Goal: Task Accomplishment & Management: Complete application form

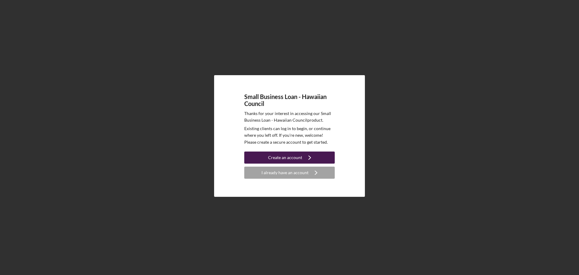
click at [286, 159] on div "Create an account" at bounding box center [285, 157] width 34 height 12
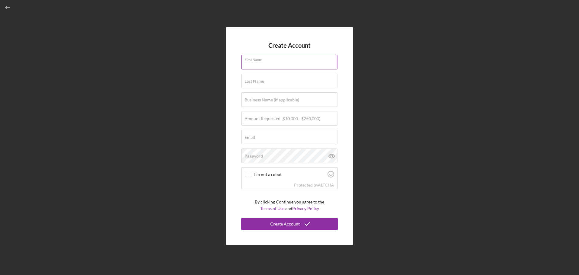
click at [273, 62] on input "First Name" at bounding box center [289, 62] width 96 height 14
type input "Kyana"
type input "[PERSON_NAME]"
type input "The Beach Vibe Salon, LLC"
type input "[EMAIL_ADDRESS][DOMAIN_NAME]"
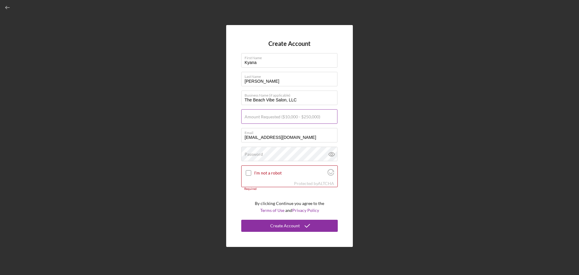
click at [267, 118] on label "Amount Requested ($10,000 - $250,000)" at bounding box center [282, 116] width 76 height 5
click at [267, 118] on input "Amount Requested ($10,000 - $250,000)" at bounding box center [289, 116] width 96 height 14
type input "$200,000"
click at [262, 154] on label "Password" at bounding box center [253, 154] width 18 height 5
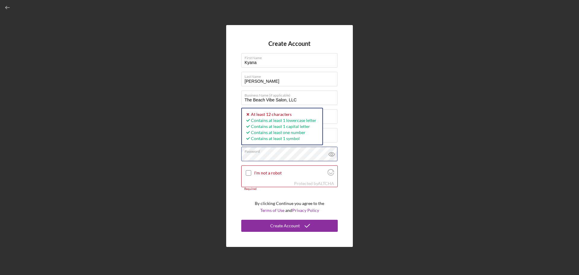
click at [196, 149] on div "Create Account First Name [PERSON_NAME] Last Name [PERSON_NAME] Business Name (…" at bounding box center [289, 135] width 573 height 271
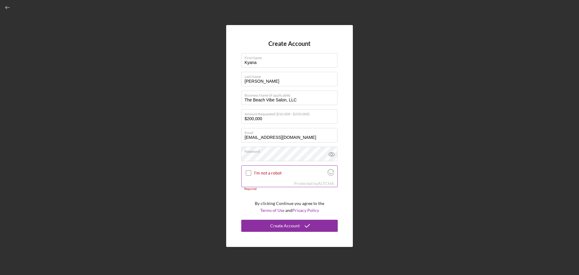
click at [249, 174] on input "I'm not a robot" at bounding box center [248, 172] width 5 height 5
checkbox input "true"
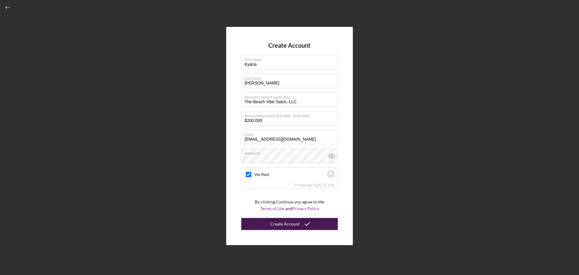
click at [277, 225] on div "Create Account" at bounding box center [285, 224] width 30 height 12
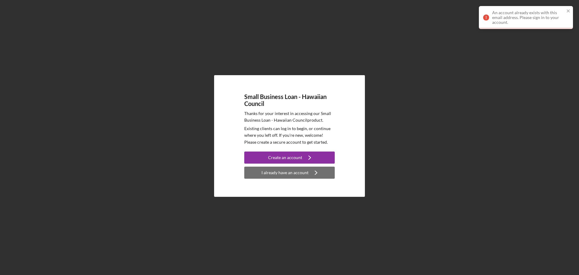
click at [277, 172] on div "I already have an account" at bounding box center [284, 172] width 47 height 12
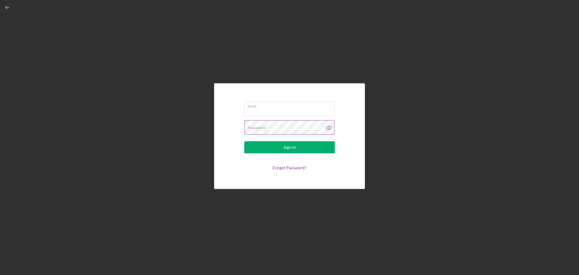
type input "[EMAIL_ADDRESS][DOMAIN_NAME]"
click at [327, 127] on icon at bounding box center [328, 128] width 6 height 4
click at [310, 145] on button "Sign In" at bounding box center [289, 147] width 90 height 12
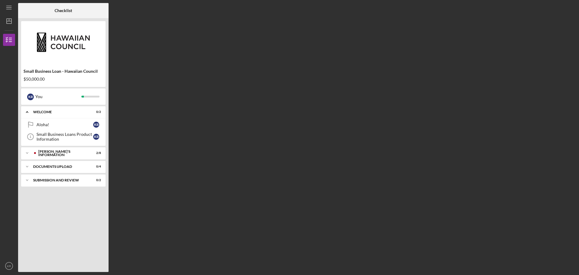
click at [45, 80] on div "$50,000.00" at bounding box center [64, 79] width 80 height 5
click at [95, 152] on div "[PERSON_NAME]'S INFORMATION" at bounding box center [68, 153] width 60 height 4
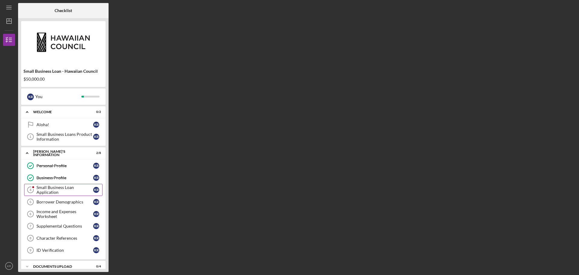
click at [52, 187] on div "Small Business Loan Application" at bounding box center [64, 190] width 57 height 10
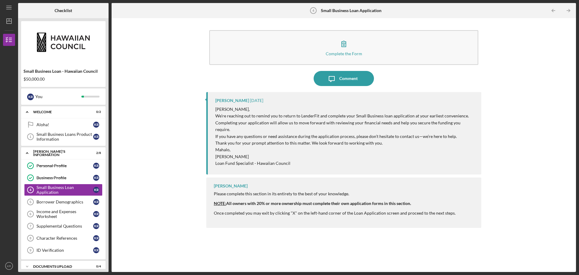
click at [46, 77] on div "$50,000.00" at bounding box center [64, 79] width 80 height 5
click at [48, 122] on div "Aloha!" at bounding box center [64, 124] width 57 height 5
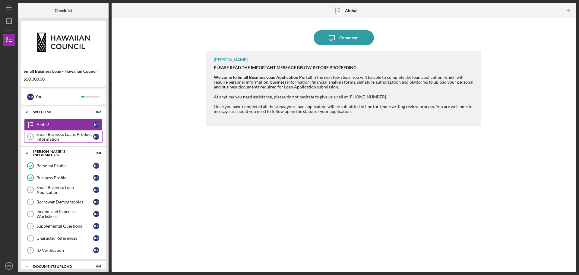
click at [50, 136] on div "Small Business Loans Product Information" at bounding box center [64, 137] width 57 height 10
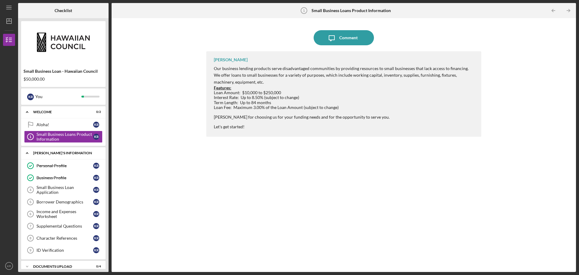
click at [27, 152] on icon "Icon/Expander" at bounding box center [27, 153] width 12 height 12
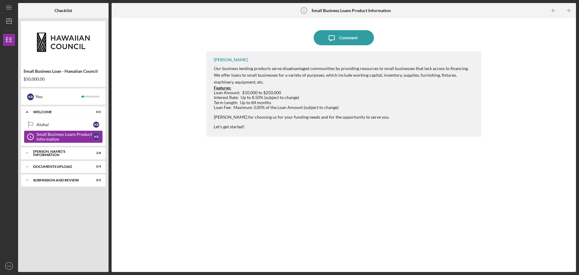
click at [53, 137] on div "Small Business Loans Product Information" at bounding box center [64, 137] width 57 height 10
click at [44, 111] on div "WELCOME" at bounding box center [65, 112] width 65 height 4
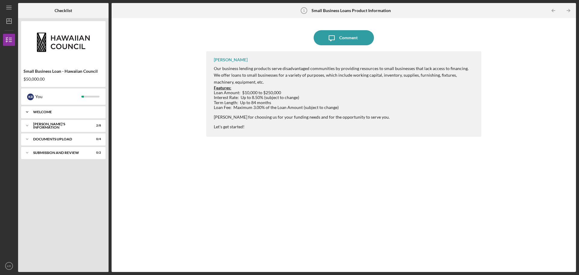
click at [44, 111] on div "WELCOME" at bounding box center [65, 112] width 65 height 4
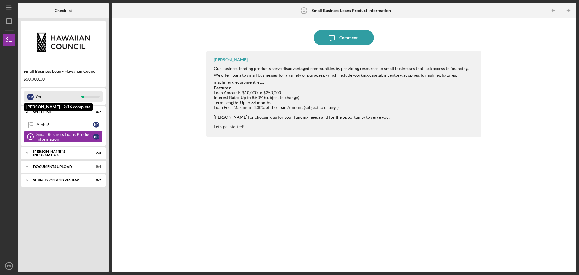
click at [39, 97] on div "You" at bounding box center [58, 96] width 46 height 10
click at [46, 77] on div "$50,000.00" at bounding box center [64, 79] width 80 height 5
click at [65, 11] on b "Checklist" at bounding box center [63, 10] width 17 height 5
click at [10, 7] on icon "Icon/Menu" at bounding box center [9, 8] width 14 height 14
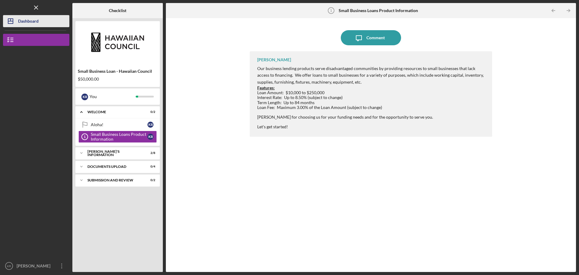
click at [18, 21] on icon "Icon/Dashboard" at bounding box center [10, 21] width 15 height 15
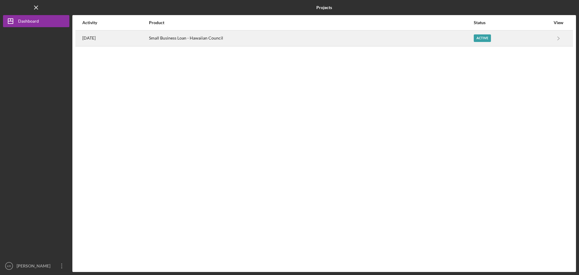
click at [485, 35] on div "Active" at bounding box center [481, 38] width 17 height 8
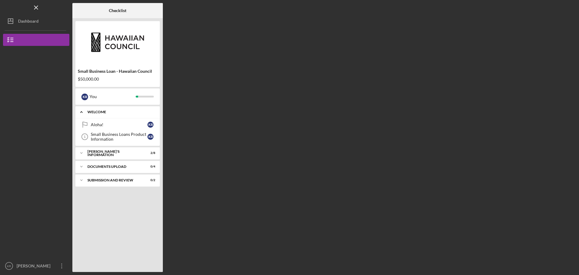
click at [99, 111] on div "WELCOME" at bounding box center [119, 112] width 65 height 4
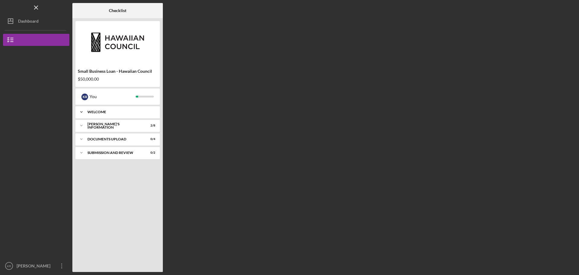
click at [99, 111] on div "WELCOME" at bounding box center [119, 112] width 65 height 4
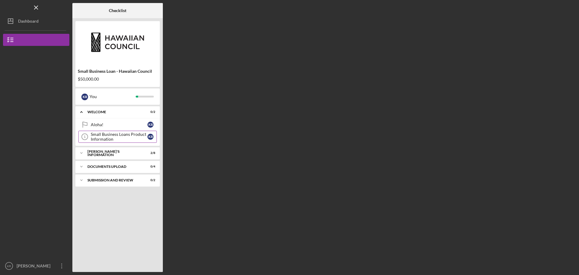
click at [125, 135] on div "Small Business Loans Product Information" at bounding box center [119, 137] width 57 height 10
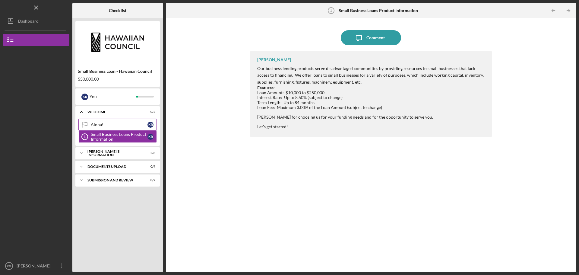
click at [120, 126] on div "Aloha!" at bounding box center [119, 124] width 57 height 5
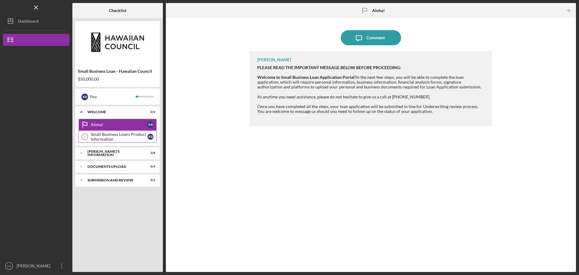
click at [121, 136] on div "Small Business Loans Product Information" at bounding box center [119, 137] width 57 height 10
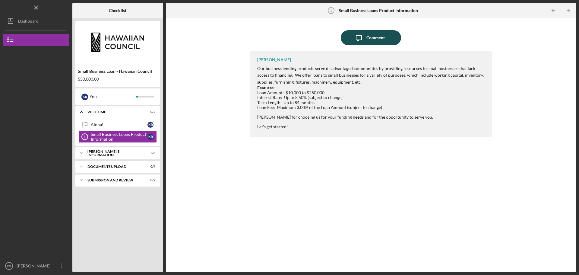
click at [361, 38] on icon "Icon/Message" at bounding box center [358, 37] width 15 height 15
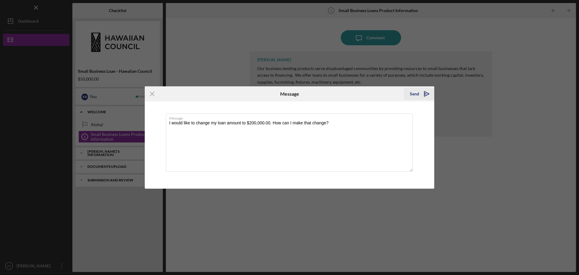
type textarea "I would like to change my loan amount to $200,000.00. How can I make that chang…"
click at [413, 95] on div "Send" at bounding box center [414, 94] width 9 height 12
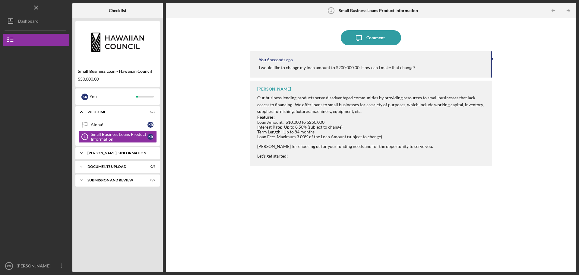
click at [129, 150] on div "Icon/Expander [PERSON_NAME]'S INFORMATION 2 / 8" at bounding box center [117, 153] width 84 height 12
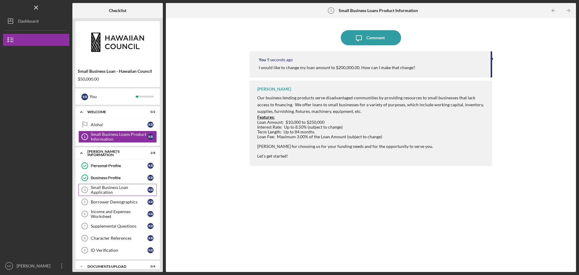
click at [106, 190] on div "Small Business Loan Application" at bounding box center [119, 190] width 57 height 10
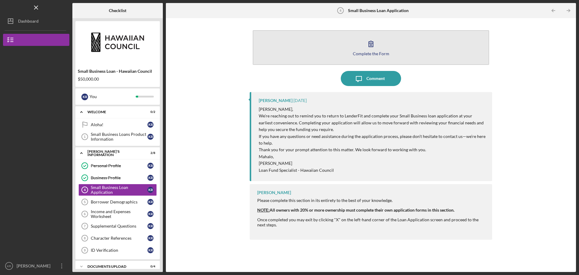
click at [370, 46] on icon "button" at bounding box center [371, 44] width 4 height 6
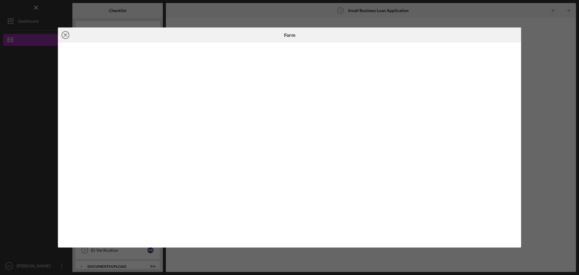
click at [66, 36] on icon "Icon/Close" at bounding box center [65, 34] width 15 height 15
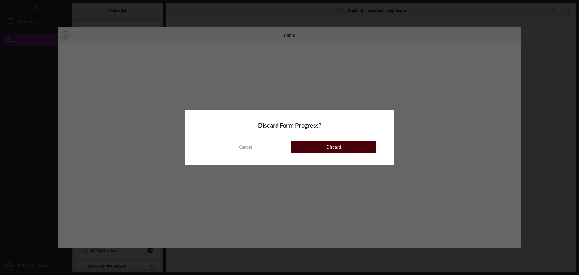
click at [314, 145] on button "Discard" at bounding box center [333, 147] width 85 height 12
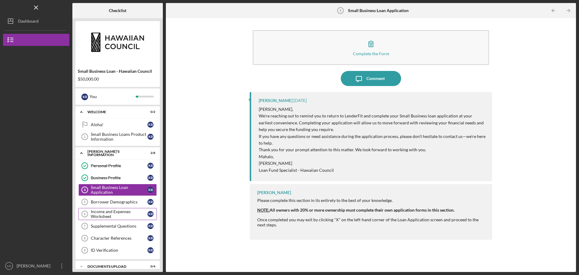
click at [120, 212] on div "Income and Expenses Worksheet" at bounding box center [119, 214] width 57 height 10
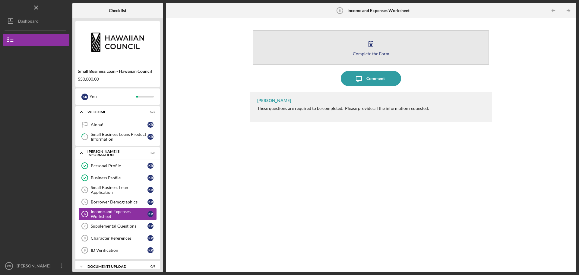
click at [363, 42] on button "Complete the Form Form" at bounding box center [371, 47] width 236 height 35
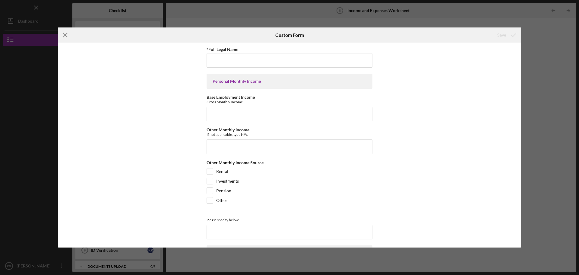
click at [66, 34] on line at bounding box center [65, 35] width 4 height 4
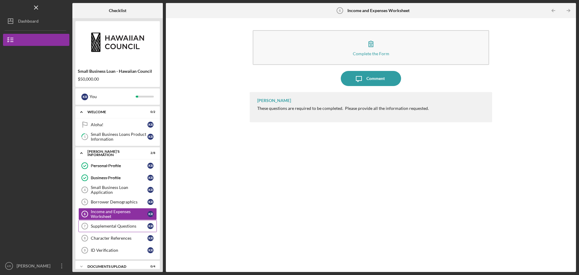
click at [102, 224] on div "Supplemental Questions" at bounding box center [119, 225] width 57 height 5
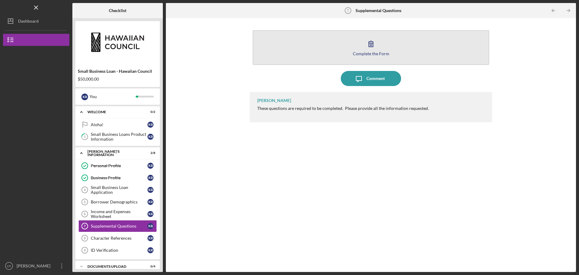
click at [384, 55] on div "Complete the Form" at bounding box center [371, 53] width 36 height 5
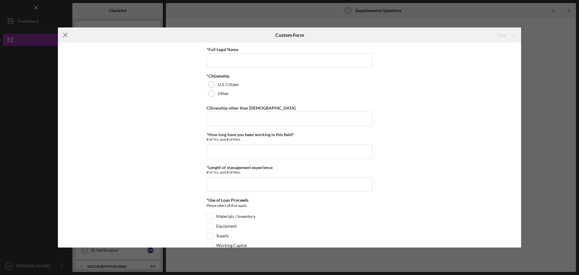
click at [64, 37] on line at bounding box center [65, 35] width 4 height 4
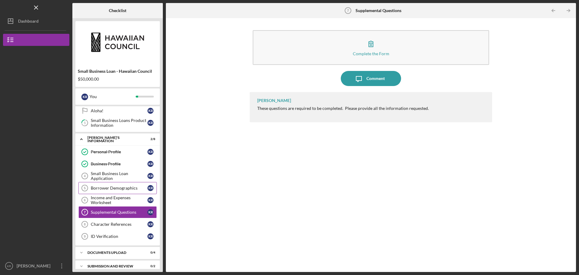
scroll to position [20, 0]
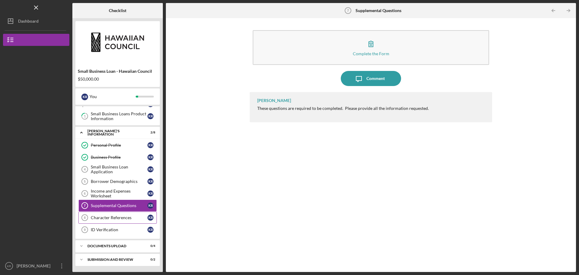
click at [111, 217] on div "Character References" at bounding box center [119, 217] width 57 height 5
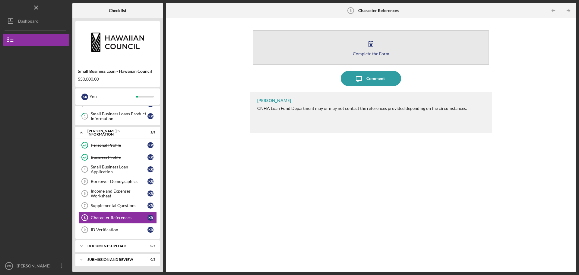
click at [368, 46] on icon "button" at bounding box center [370, 43] width 15 height 15
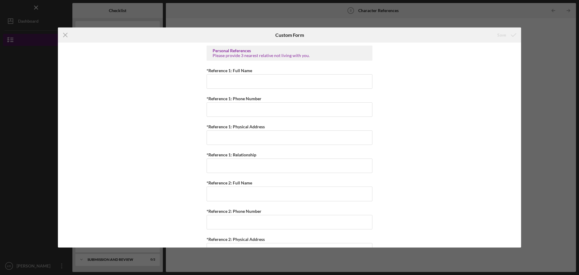
click at [64, 34] on icon "Icon/Menu Close" at bounding box center [65, 34] width 15 height 15
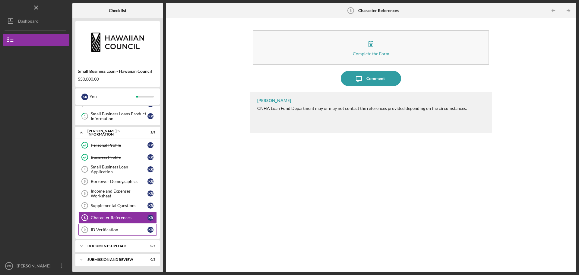
click at [101, 230] on div "ID Verification" at bounding box center [119, 229] width 57 height 5
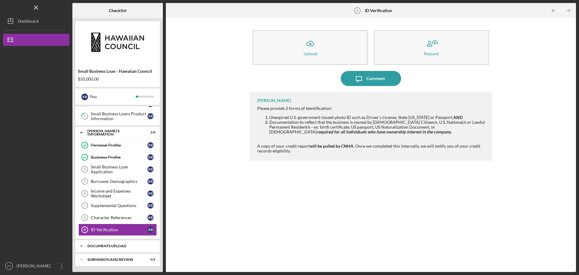
click at [110, 245] on div "DOCUMENTS UPLOAD" at bounding box center [119, 246] width 65 height 4
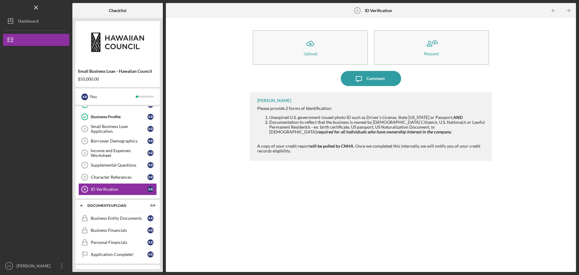
scroll to position [72, 0]
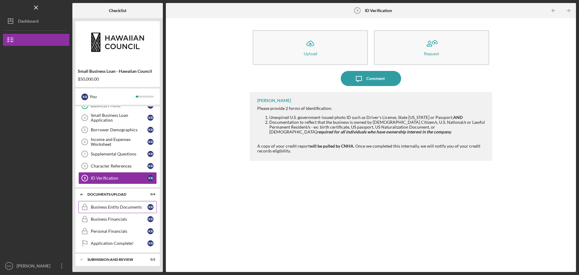
click at [108, 206] on div "Business Entity Documents" at bounding box center [119, 206] width 57 height 5
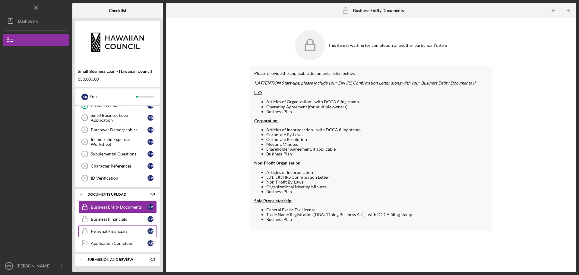
click at [105, 233] on div "Personal Financials" at bounding box center [119, 230] width 57 height 5
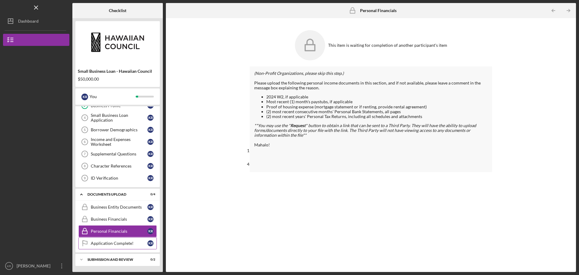
click at [107, 242] on div "Application Complete!" at bounding box center [119, 242] width 57 height 5
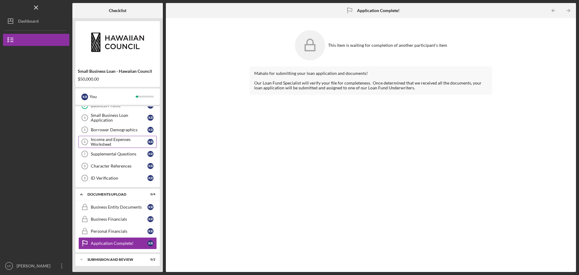
click at [105, 139] on div "Income and Expenses Worksheet" at bounding box center [119, 142] width 57 height 10
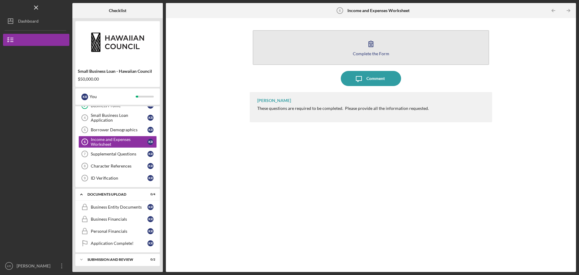
click at [378, 45] on icon "button" at bounding box center [370, 43] width 15 height 15
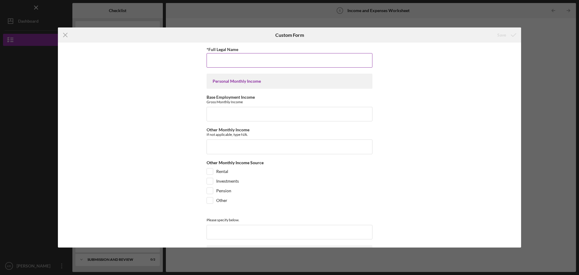
click at [223, 61] on input "*Full Legal Name" at bounding box center [289, 60] width 166 height 14
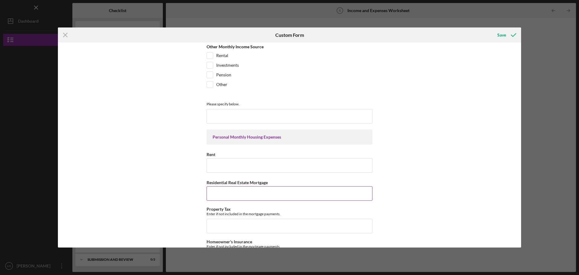
scroll to position [121, 0]
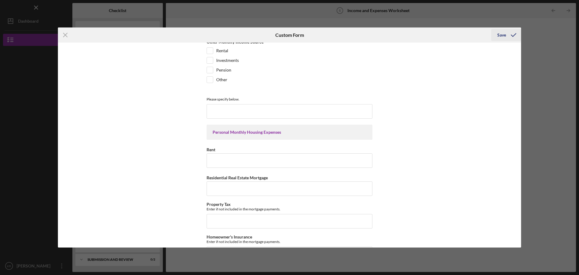
type input "[PERSON_NAME] Kamelenani [PERSON_NAME]"
click at [499, 36] on div "Save" at bounding box center [501, 35] width 9 height 12
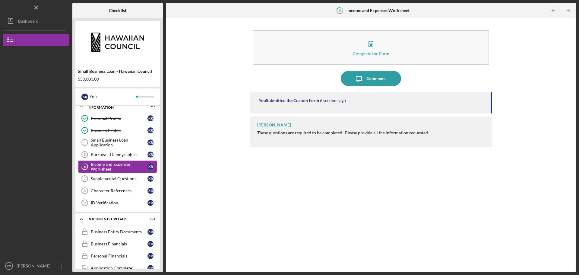
scroll to position [12, 0]
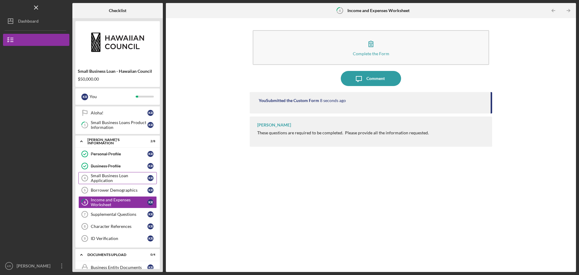
click at [114, 176] on div "Small Business Loan Application" at bounding box center [119, 178] width 57 height 10
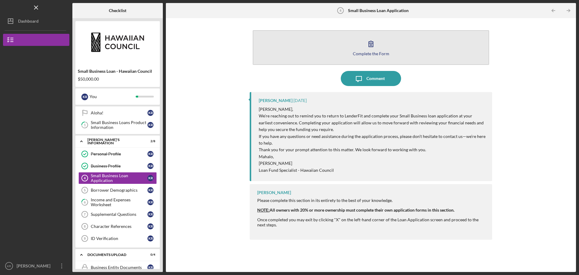
click at [361, 46] on button "Complete the Form Form" at bounding box center [371, 47] width 236 height 35
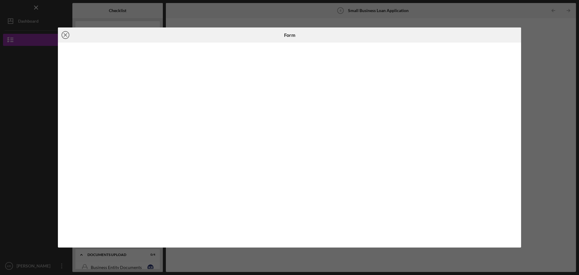
click at [62, 30] on icon "Icon/Close" at bounding box center [65, 34] width 15 height 15
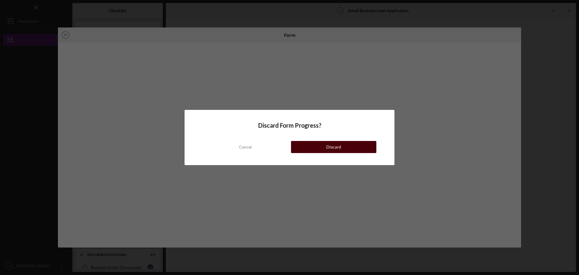
click at [334, 147] on div "Discard" at bounding box center [333, 147] width 15 height 12
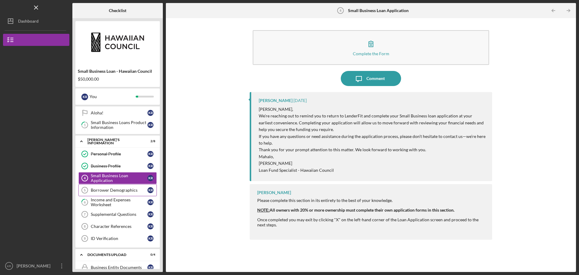
click at [118, 189] on div "Borrower Demographics" at bounding box center [119, 189] width 57 height 5
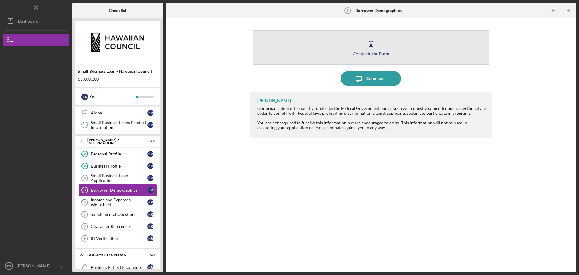
click at [372, 54] on div "Complete the Form" at bounding box center [371, 53] width 36 height 5
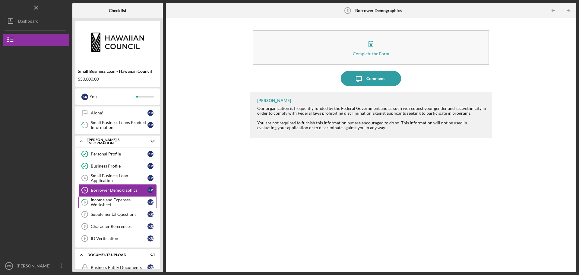
click at [113, 202] on div "Income and Expenses Worksheet" at bounding box center [119, 202] width 57 height 10
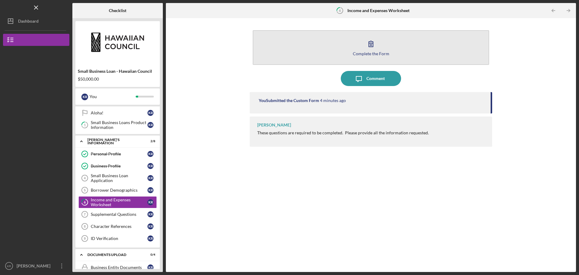
click at [365, 44] on icon "button" at bounding box center [370, 43] width 15 height 15
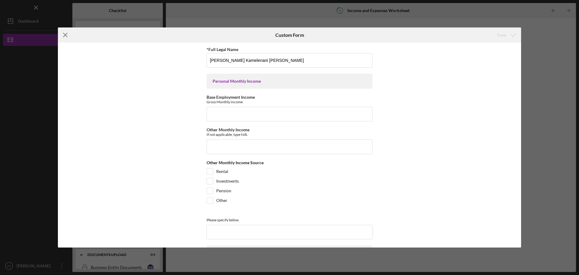
click at [64, 34] on line at bounding box center [65, 35] width 4 height 4
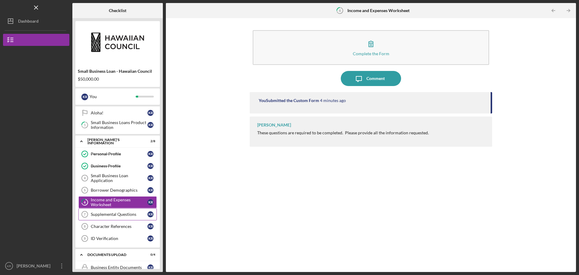
click at [117, 211] on link "Supplemental Questions 7 Supplemental Questions K R" at bounding box center [117, 214] width 78 height 12
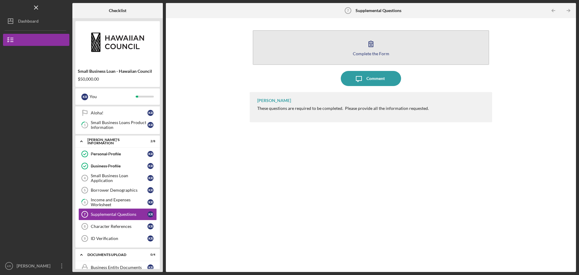
click at [355, 47] on button "Complete the Form Form" at bounding box center [371, 47] width 236 height 35
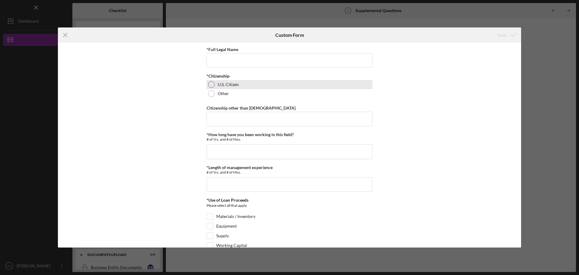
click at [210, 82] on div at bounding box center [211, 84] width 7 height 7
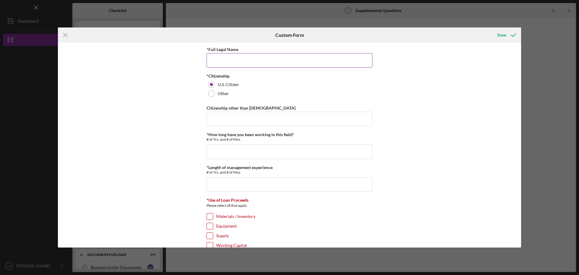
click at [215, 63] on input "*Full Legal Name" at bounding box center [289, 60] width 166 height 14
type input "[PERSON_NAME] Kamelenani [PERSON_NAME]"
click at [231, 152] on input "*How long have you been working in this field?" at bounding box center [289, 151] width 166 height 14
click at [209, 150] on input "7 yrs" at bounding box center [289, 151] width 166 height 14
click at [220, 152] on input "6 yrs" at bounding box center [289, 151] width 166 height 14
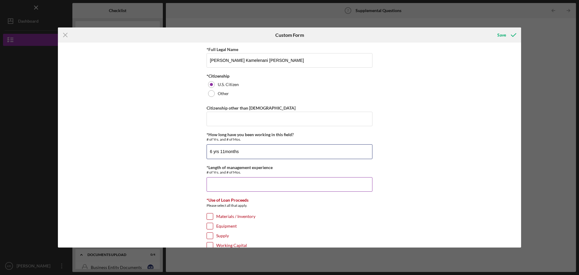
type input "6 yrs 11months"
click at [231, 184] on input "*Length of management experience" at bounding box center [289, 184] width 166 height 14
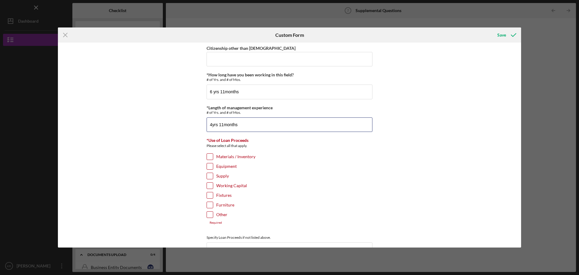
scroll to position [60, 0]
type input "4yrs 11months"
click at [209, 156] on input "Materials / Inventory" at bounding box center [210, 156] width 6 height 6
checkbox input "true"
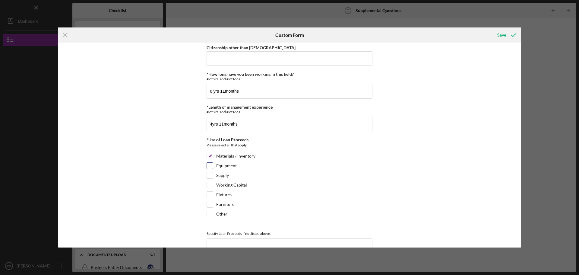
click at [210, 166] on input "Equipment" at bounding box center [210, 165] width 6 height 6
checkbox input "true"
click at [208, 175] on input "Supply" at bounding box center [210, 175] width 6 height 6
checkbox input "true"
click at [208, 185] on input "Working Capital" at bounding box center [210, 185] width 6 height 6
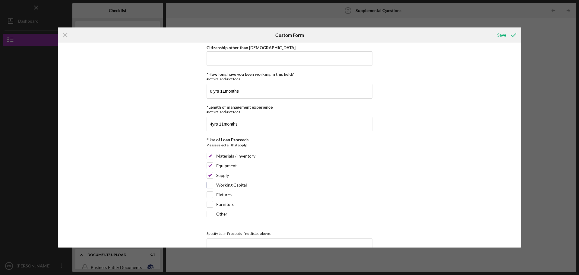
checkbox input "true"
click at [208, 198] on div "Fixtures" at bounding box center [289, 196] width 166 height 10
click at [208, 193] on input "Fixtures" at bounding box center [210, 194] width 6 height 6
checkbox input "true"
click at [208, 205] on input "Furniture" at bounding box center [210, 204] width 6 height 6
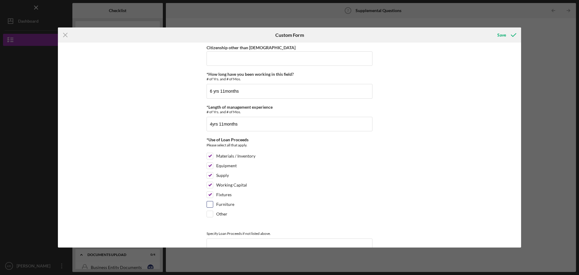
checkbox input "true"
click at [208, 216] on input "Other" at bounding box center [210, 214] width 6 height 6
checkbox input "true"
click at [243, 224] on textarea at bounding box center [289, 229] width 166 height 19
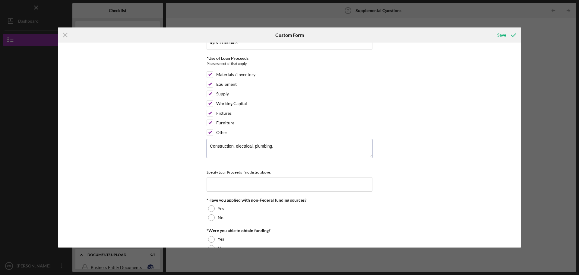
scroll to position [151, 0]
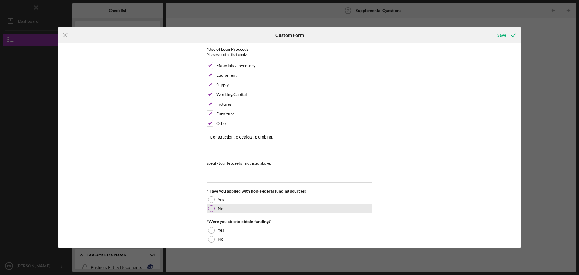
type textarea "Construction, electrical, plumbing."
click at [209, 208] on div at bounding box center [211, 208] width 7 height 7
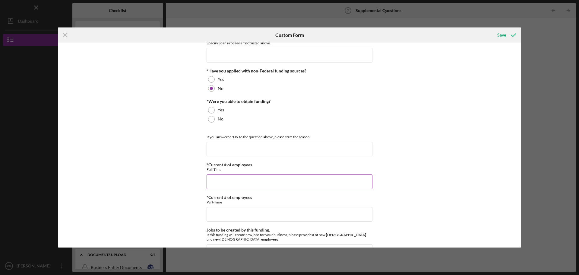
scroll to position [271, 0]
click at [212, 180] on input "*Current # of employees" at bounding box center [289, 181] width 166 height 14
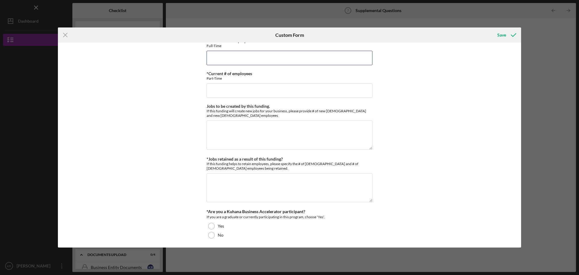
scroll to position [395, 0]
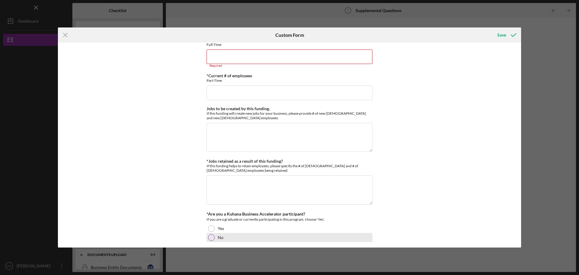
click at [210, 233] on div "No" at bounding box center [289, 237] width 166 height 9
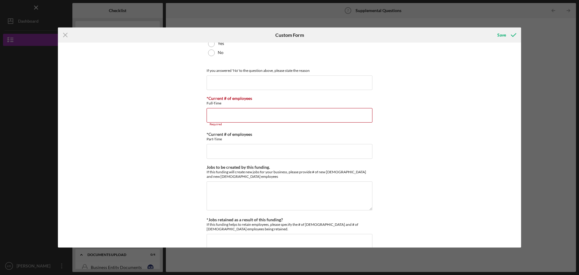
scroll to position [335, 0]
click at [231, 117] on input "*Current # of employees" at bounding box center [289, 117] width 166 height 14
type input "1"
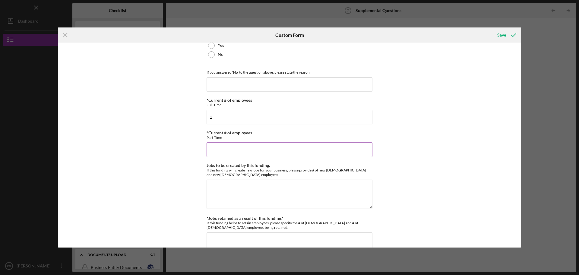
click at [245, 151] on input "*Current # of employees" at bounding box center [289, 149] width 166 height 14
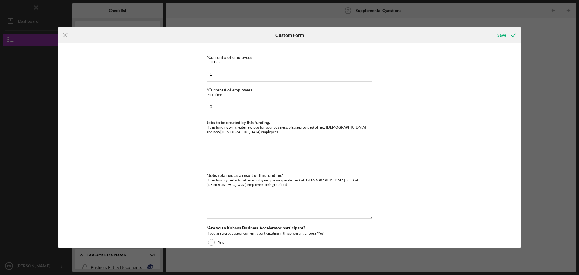
scroll to position [395, 0]
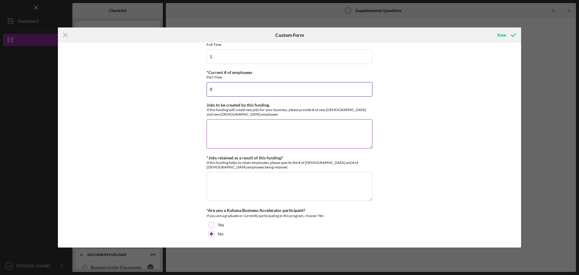
type input "0"
click at [235, 123] on textarea "Jobs to be created by this funding." at bounding box center [289, 133] width 166 height 29
type textarea "Yes possibly 1-2"
click at [217, 180] on textarea "*Jobs retained as a result of this funding?" at bounding box center [289, 186] width 166 height 29
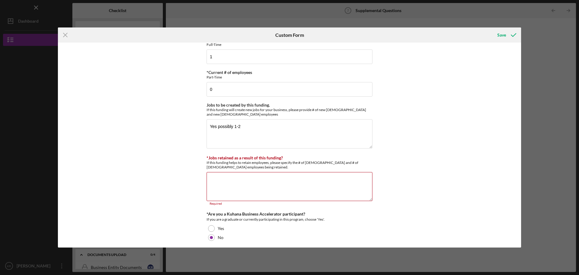
drag, startPoint x: 505, startPoint y: 34, endPoint x: 478, endPoint y: 211, distance: 178.4
click at [481, 203] on form "Icon/Menu Close Custom Form Save *Full Legal Name [PERSON_NAME] Kamelenani [PER…" at bounding box center [289, 137] width 463 height 220
click at [216, 176] on textarea "*Jobs retained as a result of this funding?" at bounding box center [289, 186] width 166 height 29
type textarea "2"
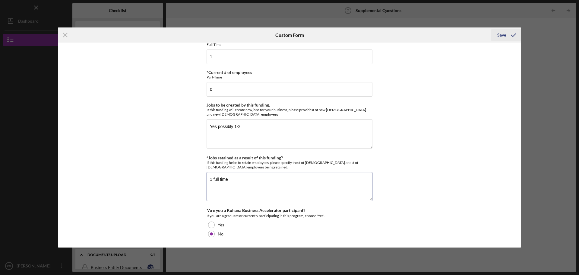
type textarea "1 full time"
click at [501, 36] on div "Save" at bounding box center [501, 35] width 9 height 12
click at [503, 35] on div "Save" at bounding box center [501, 35] width 9 height 12
click at [550, 76] on div "Icon/Menu Close Custom Form Save *Full Legal Name [PERSON_NAME] Kamelenani [PER…" at bounding box center [289, 137] width 579 height 275
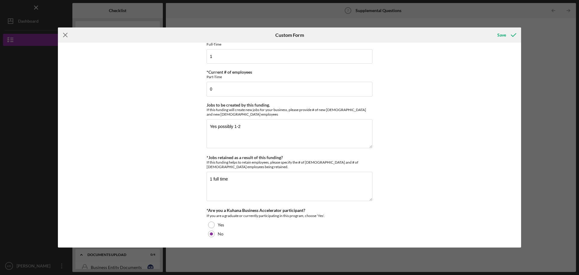
click at [67, 34] on icon "Icon/Menu Close" at bounding box center [65, 34] width 15 height 15
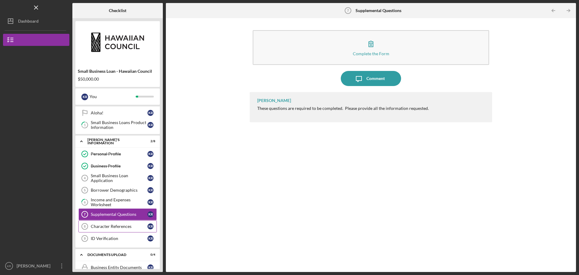
click at [110, 228] on div "Character References" at bounding box center [119, 226] width 57 height 5
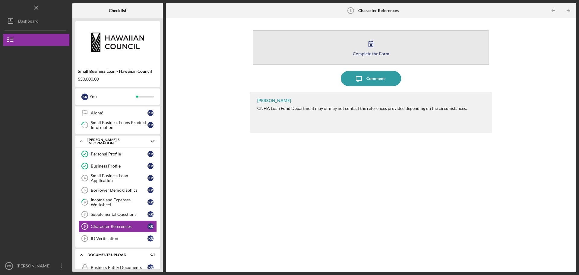
click at [369, 42] on icon "button" at bounding box center [371, 44] width 4 height 6
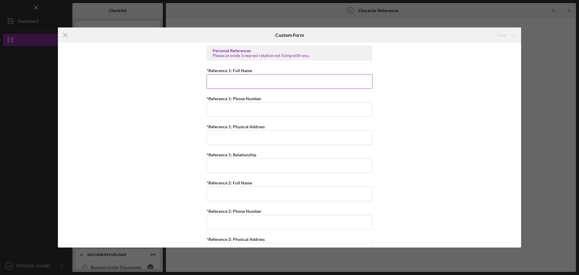
click at [309, 82] on input "*Reference 1: Full Name" at bounding box center [289, 81] width 166 height 14
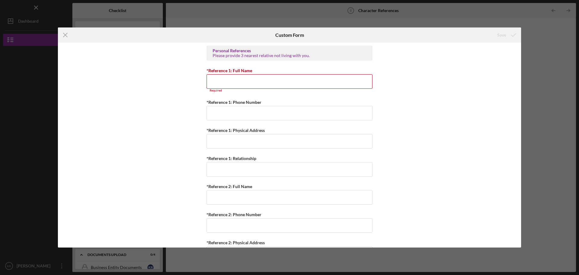
click at [458, 138] on div "Personal References Please provide 3 nearest relative not living with you. *Ref…" at bounding box center [289, 144] width 463 height 205
click at [228, 80] on input "*Reference 1: Full Name" at bounding box center [289, 81] width 166 height 14
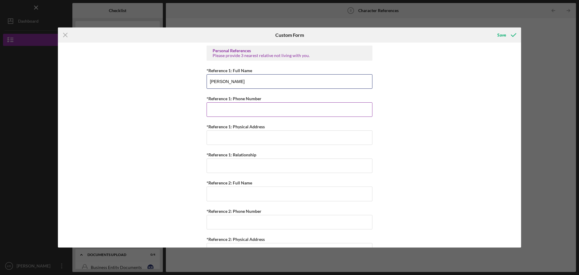
type input "[PERSON_NAME]"
click at [236, 108] on input "*Reference 1: Phone Number" at bounding box center [289, 109] width 166 height 14
type input "[PHONE_NUMBER]"
click at [234, 134] on input "*Reference 1: Physical Address" at bounding box center [289, 137] width 166 height 14
type input "[STREET_ADDRESS]"
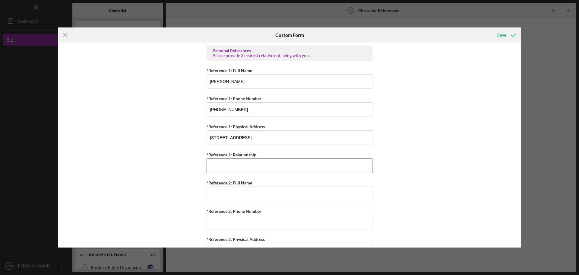
click at [248, 163] on input "*Reference 1: Relationship" at bounding box center [289, 165] width 166 height 14
type input "Auntie"
click at [240, 196] on input "*Reference 2: Full Name" at bounding box center [289, 193] width 166 height 14
type input "[PERSON_NAME]"
click at [229, 223] on input "*Reference 2: Phone Number" at bounding box center [289, 222] width 166 height 14
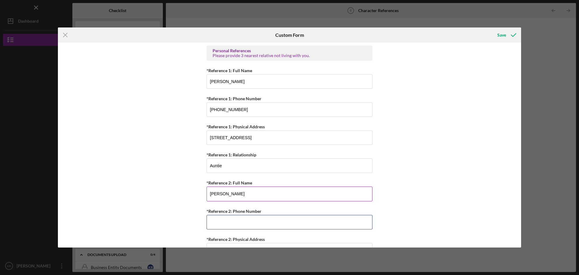
type input "[PHONE_NUMBER]"
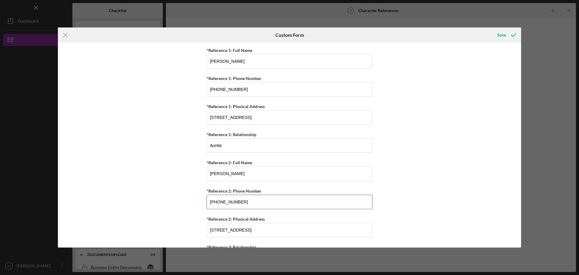
scroll to position [30, 0]
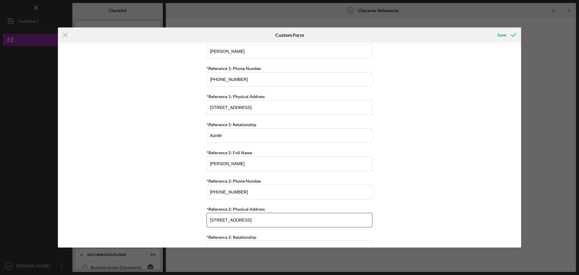
drag, startPoint x: 268, startPoint y: 221, endPoint x: 205, endPoint y: 223, distance: 62.7
click at [205, 223] on div "Personal References Please provide 3 nearest relative not living with you. *Ref…" at bounding box center [289, 144] width 463 height 205
type input "94-439 NOHOLOA LOOP"
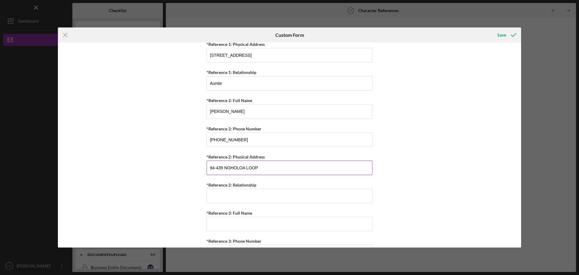
scroll to position [90, 0]
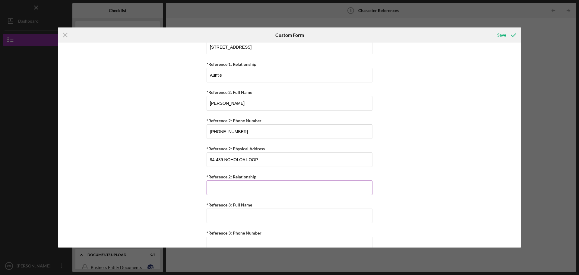
click at [217, 188] on input "*Reference 2: Relationship" at bounding box center [289, 187] width 166 height 14
type input "Grandmother"
click at [218, 215] on input "*Reference 3: Full Name" at bounding box center [289, 215] width 166 height 14
click at [451, 212] on div "Personal References Please provide 3 nearest relative not living with you. *Ref…" at bounding box center [289, 144] width 463 height 205
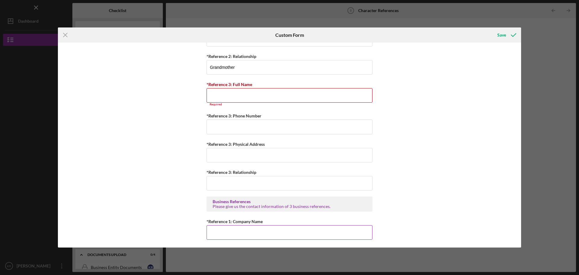
scroll to position [211, 0]
click at [498, 33] on div "Save" at bounding box center [501, 35] width 9 height 12
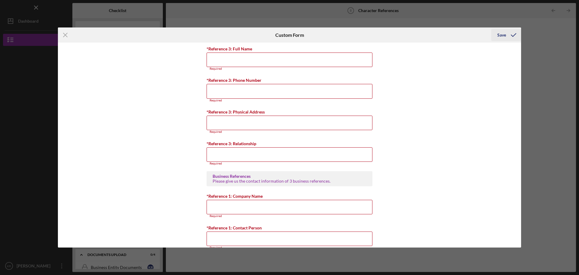
scroll to position [249, 0]
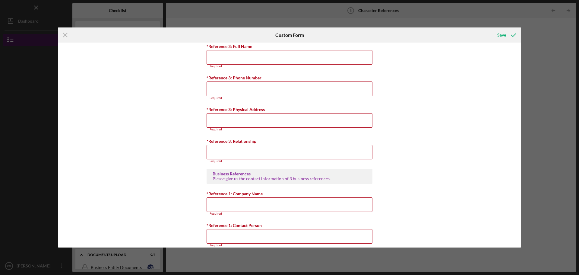
click at [64, 35] on icon "Icon/Menu Close" at bounding box center [65, 34] width 15 height 15
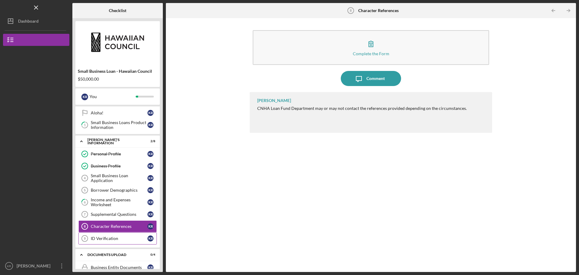
click at [104, 239] on div "ID Verification" at bounding box center [119, 238] width 57 height 5
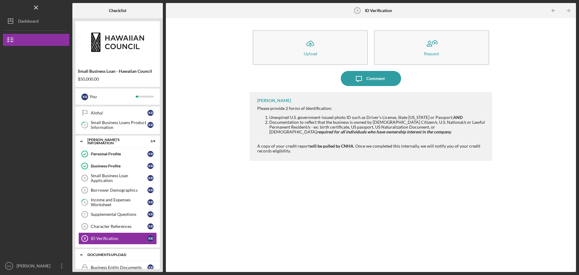
scroll to position [72, 0]
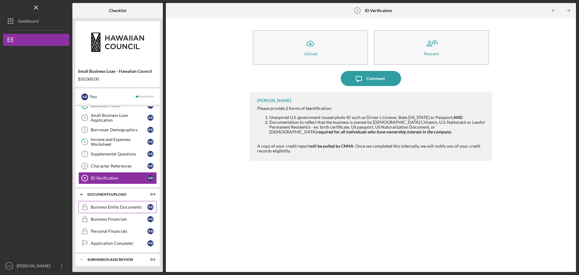
click at [119, 206] on div "Business Entity Documents" at bounding box center [119, 206] width 57 height 5
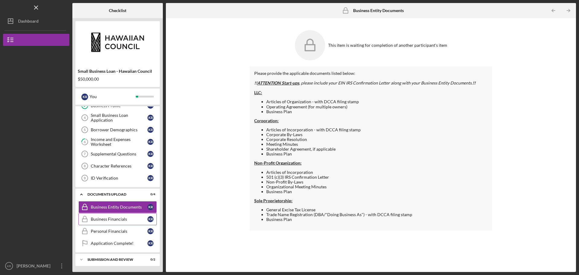
click at [100, 217] on div "Business Financials" at bounding box center [119, 218] width 57 height 5
